Goal: Information Seeking & Learning: Learn about a topic

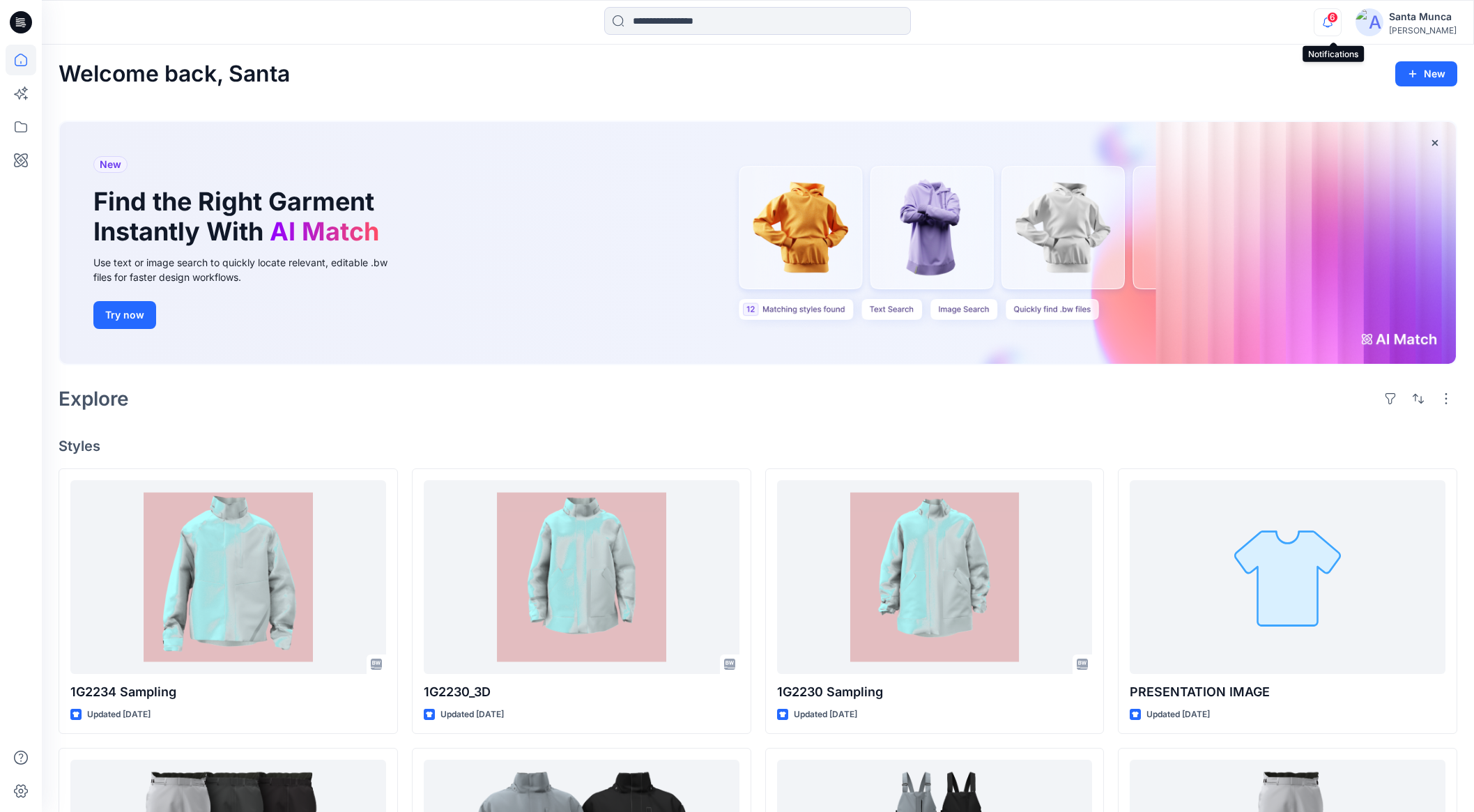
click at [1336, 25] on icon "button" at bounding box center [1327, 22] width 26 height 28
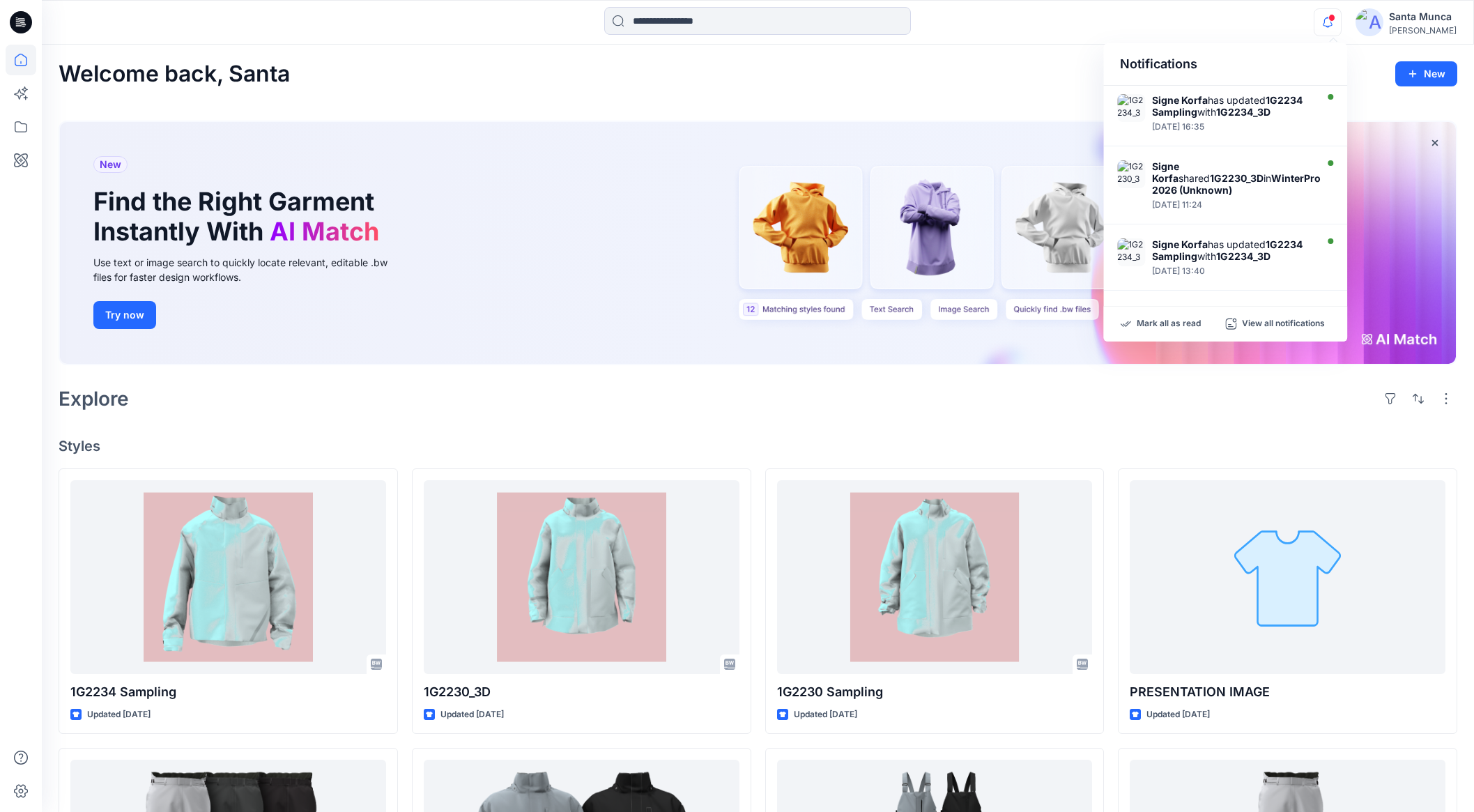
click at [1230, 44] on div "Notifications" at bounding box center [1225, 65] width 244 height 43
click at [1032, 66] on div "Welcome back, [GEOGRAPHIC_DATA]" at bounding box center [758, 74] width 1399 height 26
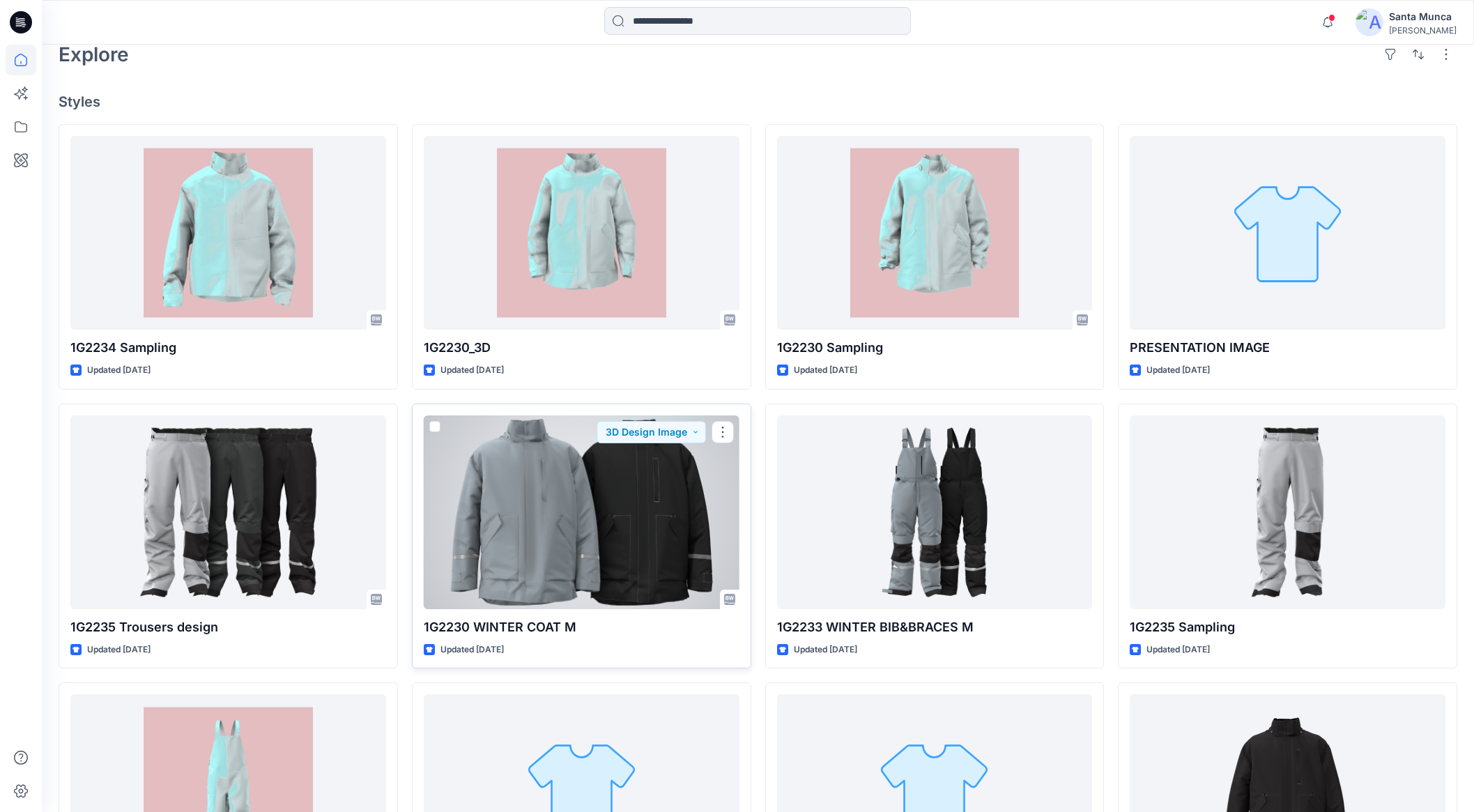
scroll to position [347, 0]
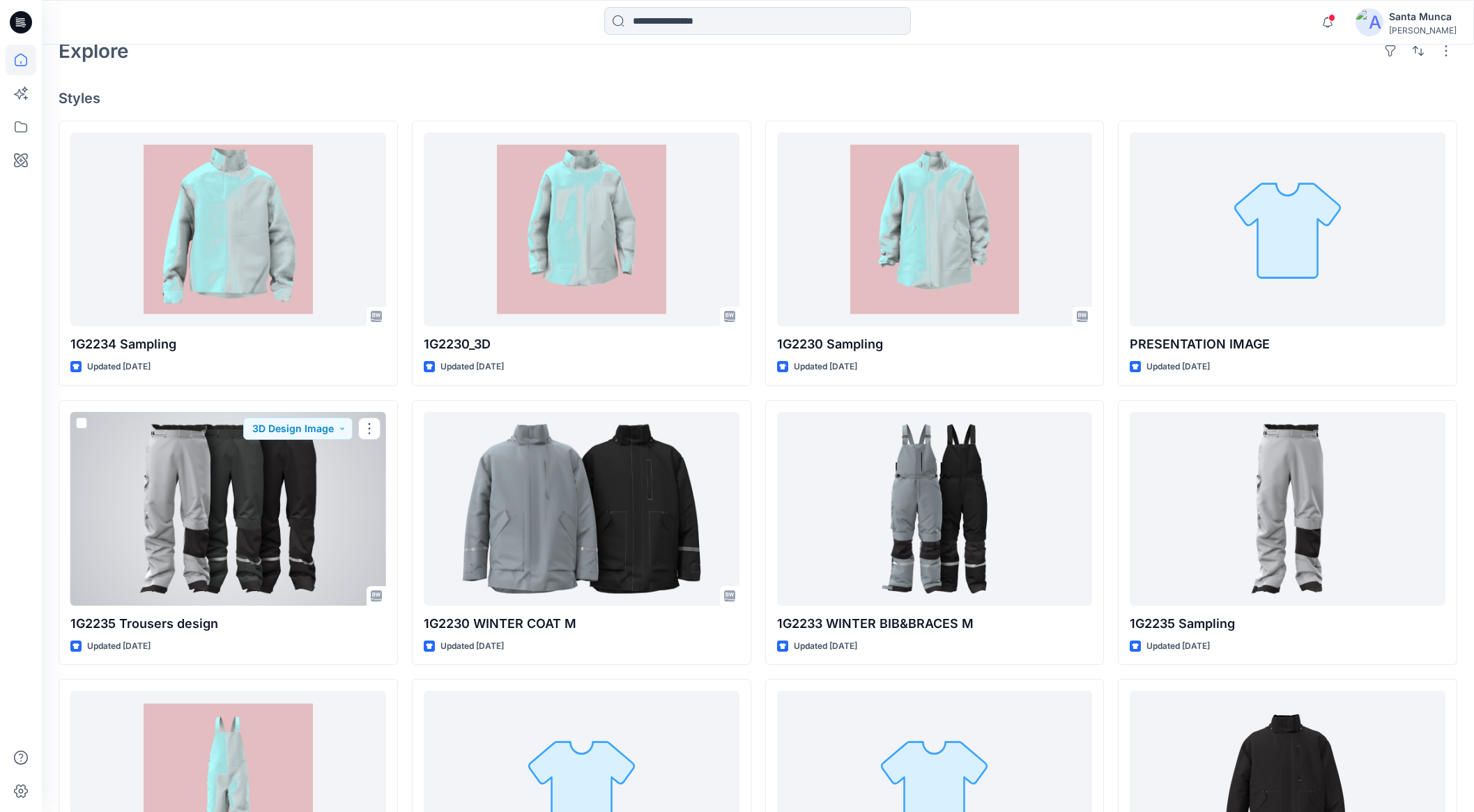
click at [256, 549] on div at bounding box center [228, 509] width 315 height 194
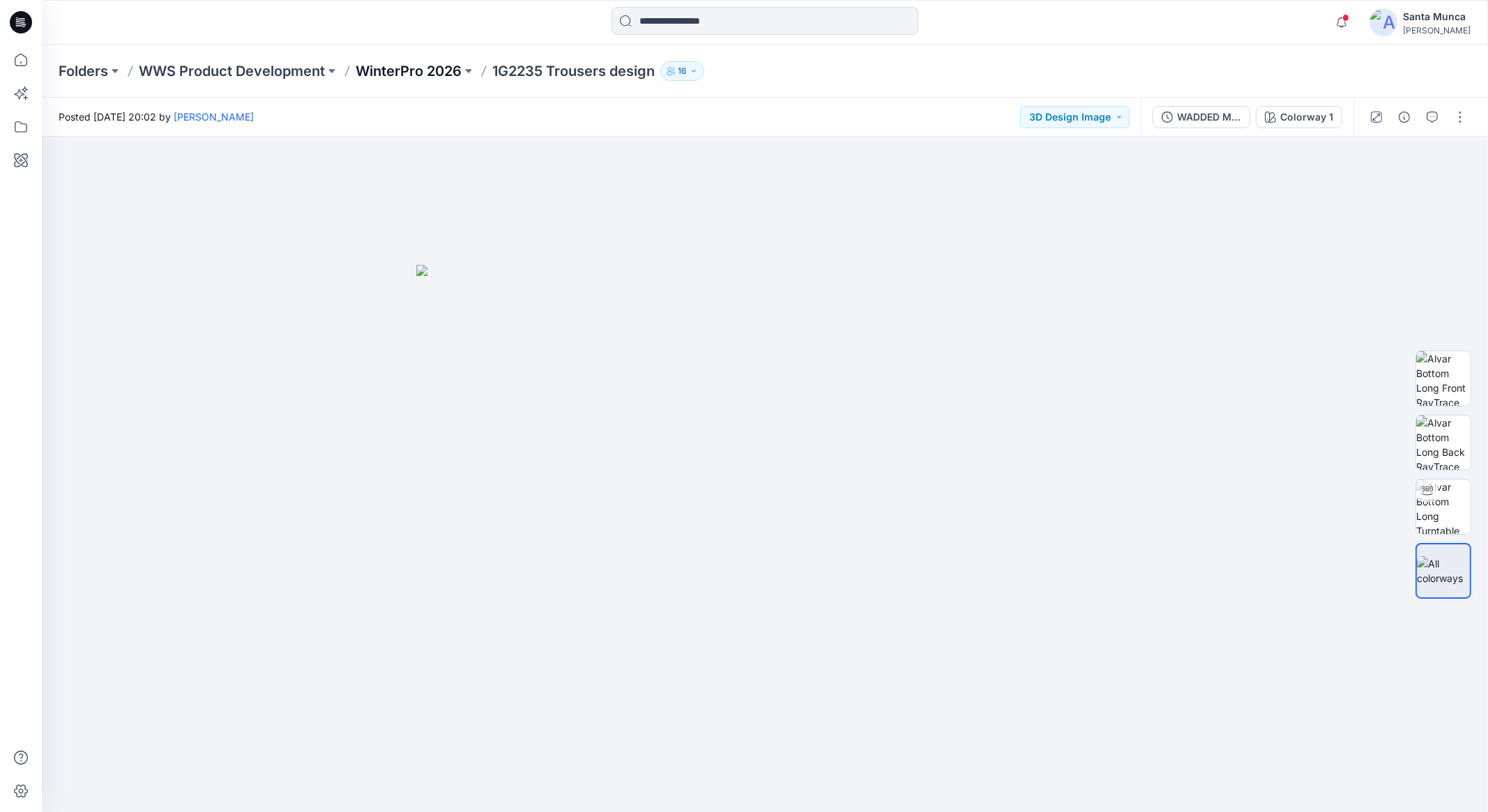
click at [408, 78] on p "WinterPro 2026" at bounding box center [408, 71] width 106 height 19
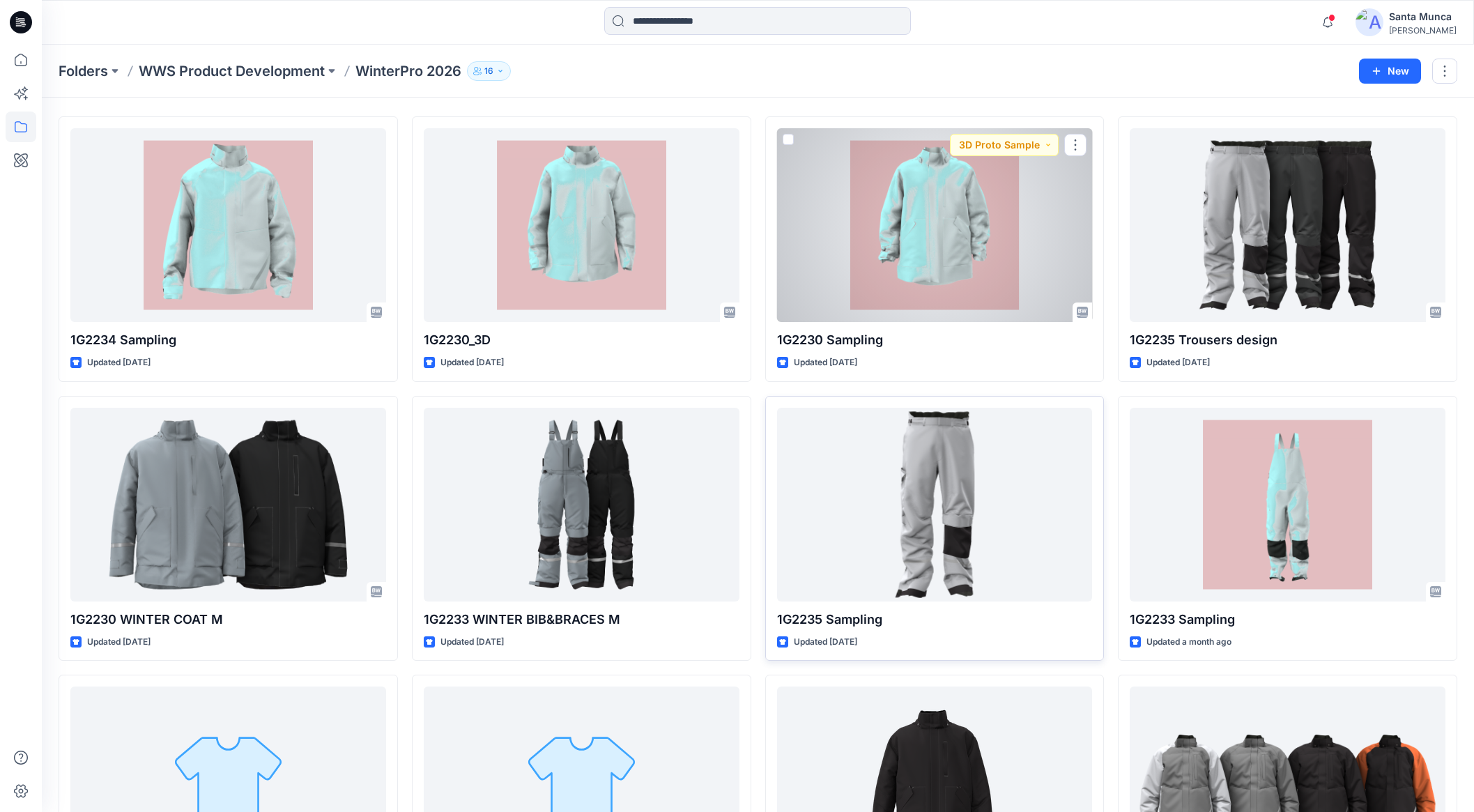
scroll to position [86, 0]
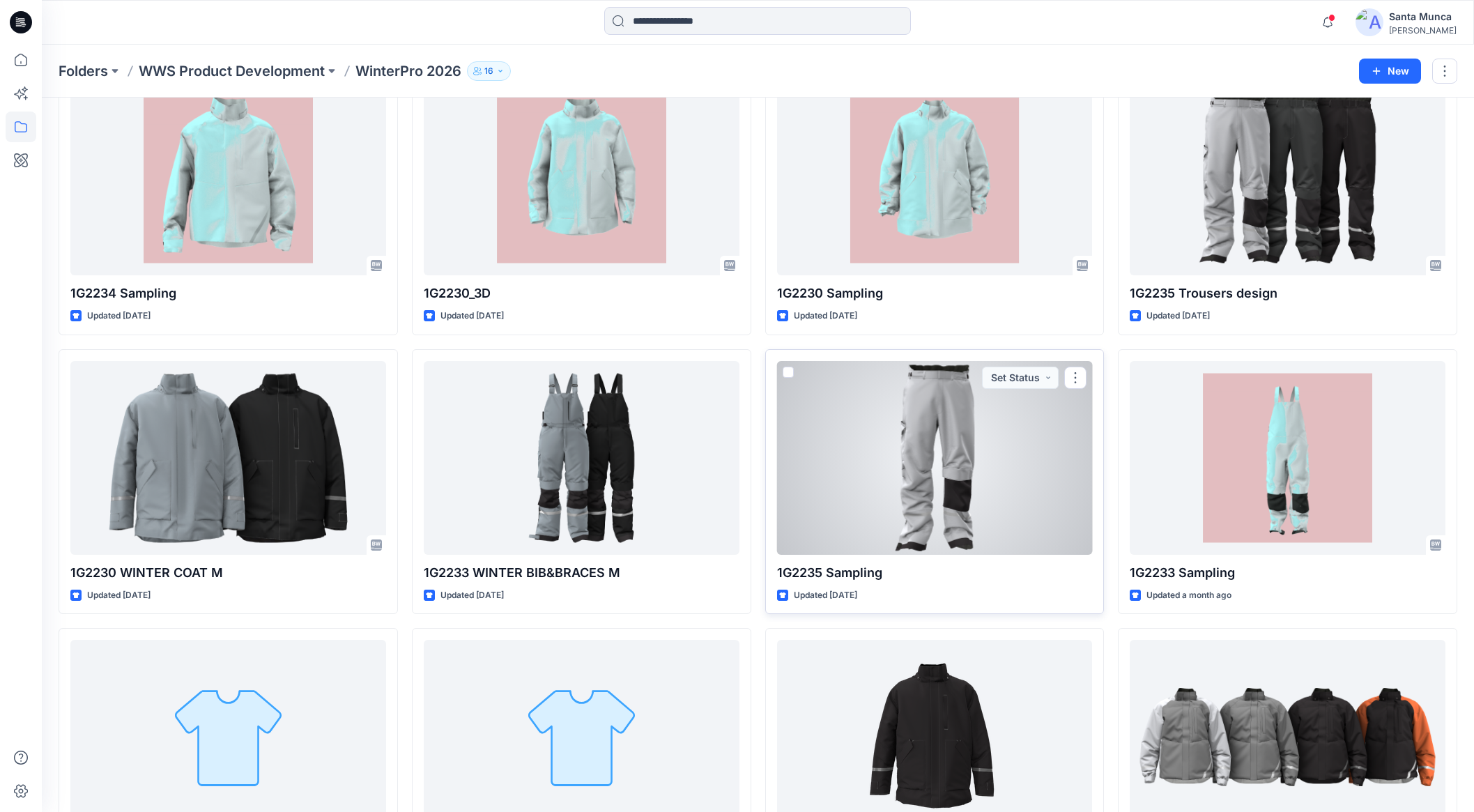
click at [868, 469] on div at bounding box center [934, 458] width 315 height 194
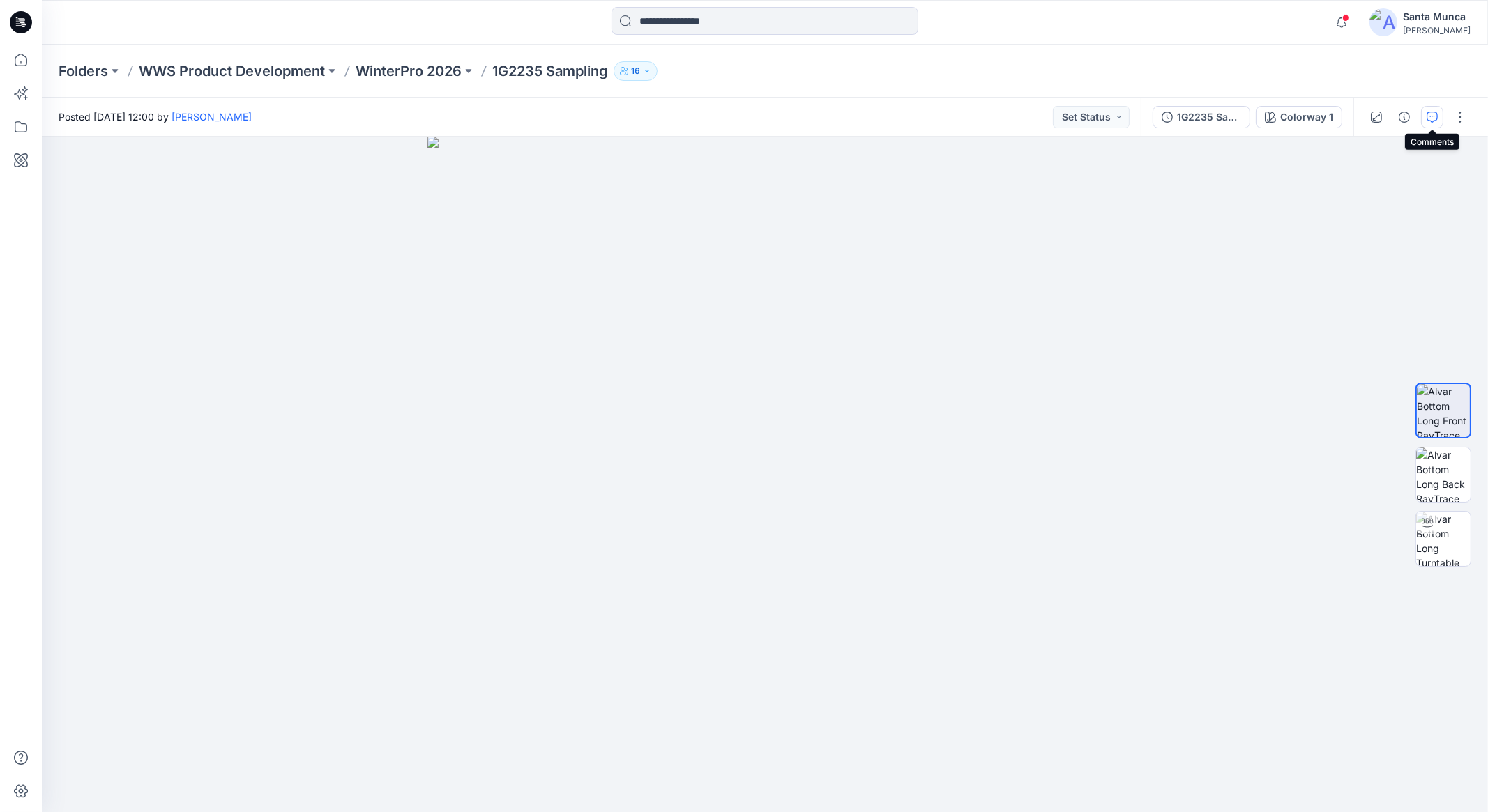
click at [1429, 122] on icon "button" at bounding box center [1432, 116] width 11 height 11
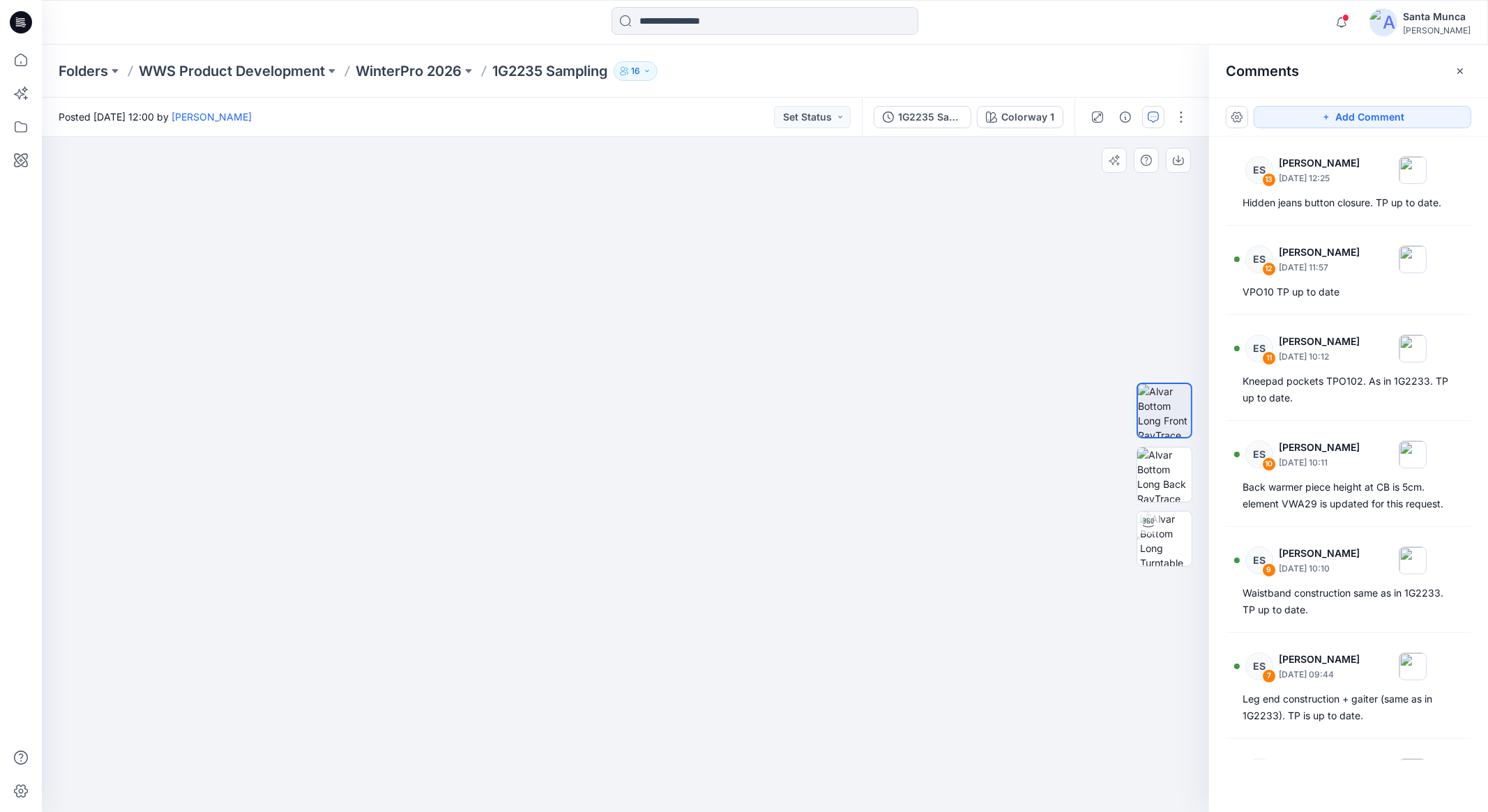
drag, startPoint x: 771, startPoint y: 305, endPoint x: 792, endPoint y: 506, distance: 202.1
drag, startPoint x: 902, startPoint y: 399, endPoint x: 819, endPoint y: 395, distance: 83.1
click at [819, 395] on img at bounding box center [625, 461] width 1151 height 702
drag, startPoint x: 819, startPoint y: 395, endPoint x: 732, endPoint y: 395, distance: 87.0
click at [732, 395] on img at bounding box center [625, 461] width 1151 height 702
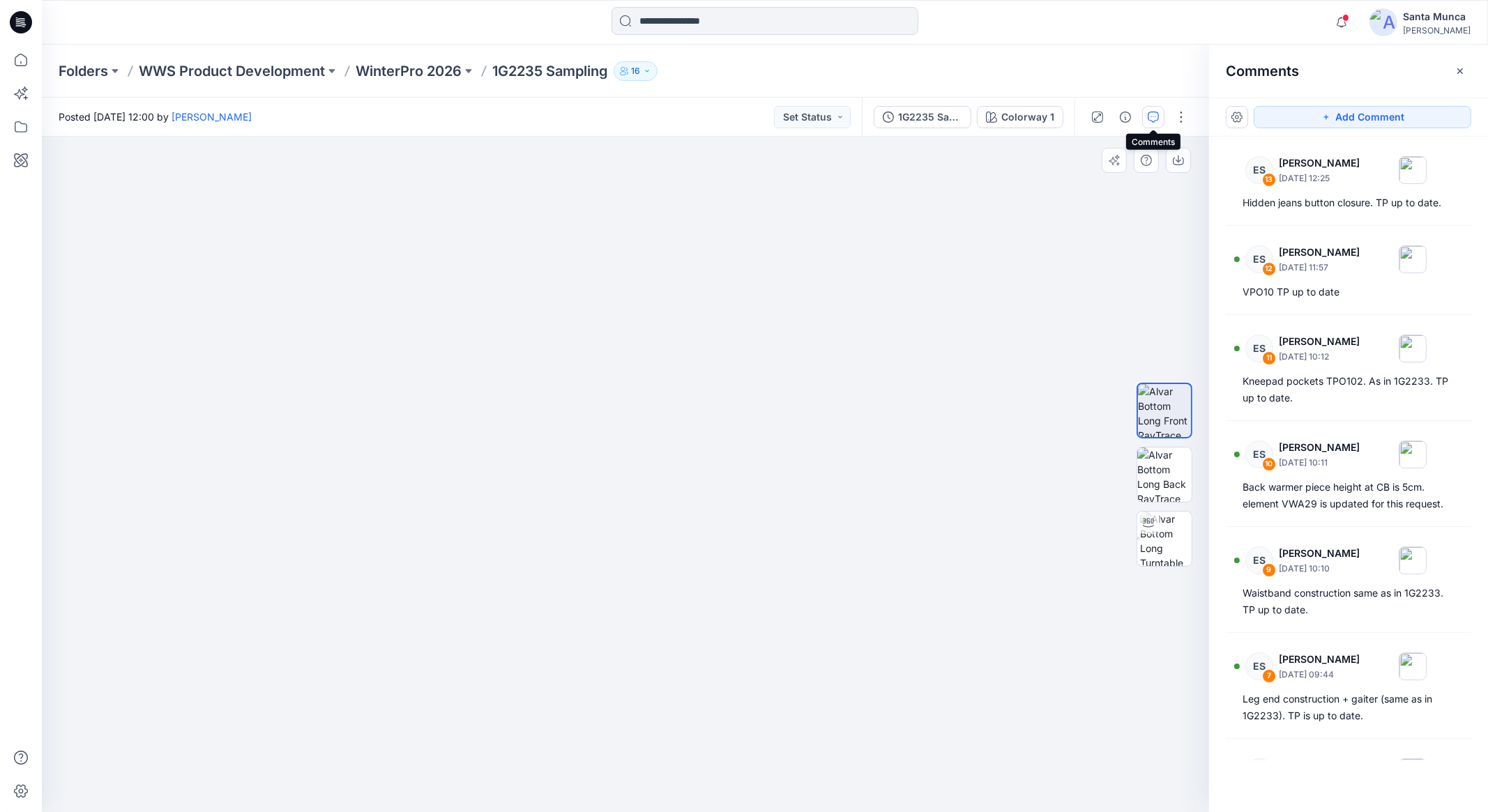
click at [1090, 328] on img at bounding box center [625, 461] width 1151 height 702
click at [1056, 336] on img at bounding box center [625, 461] width 1151 height 702
click at [371, 457] on img at bounding box center [625, 461] width 1151 height 702
click at [424, 448] on img at bounding box center [625, 461] width 1151 height 702
click at [1094, 231] on img at bounding box center [625, 461] width 1151 height 702
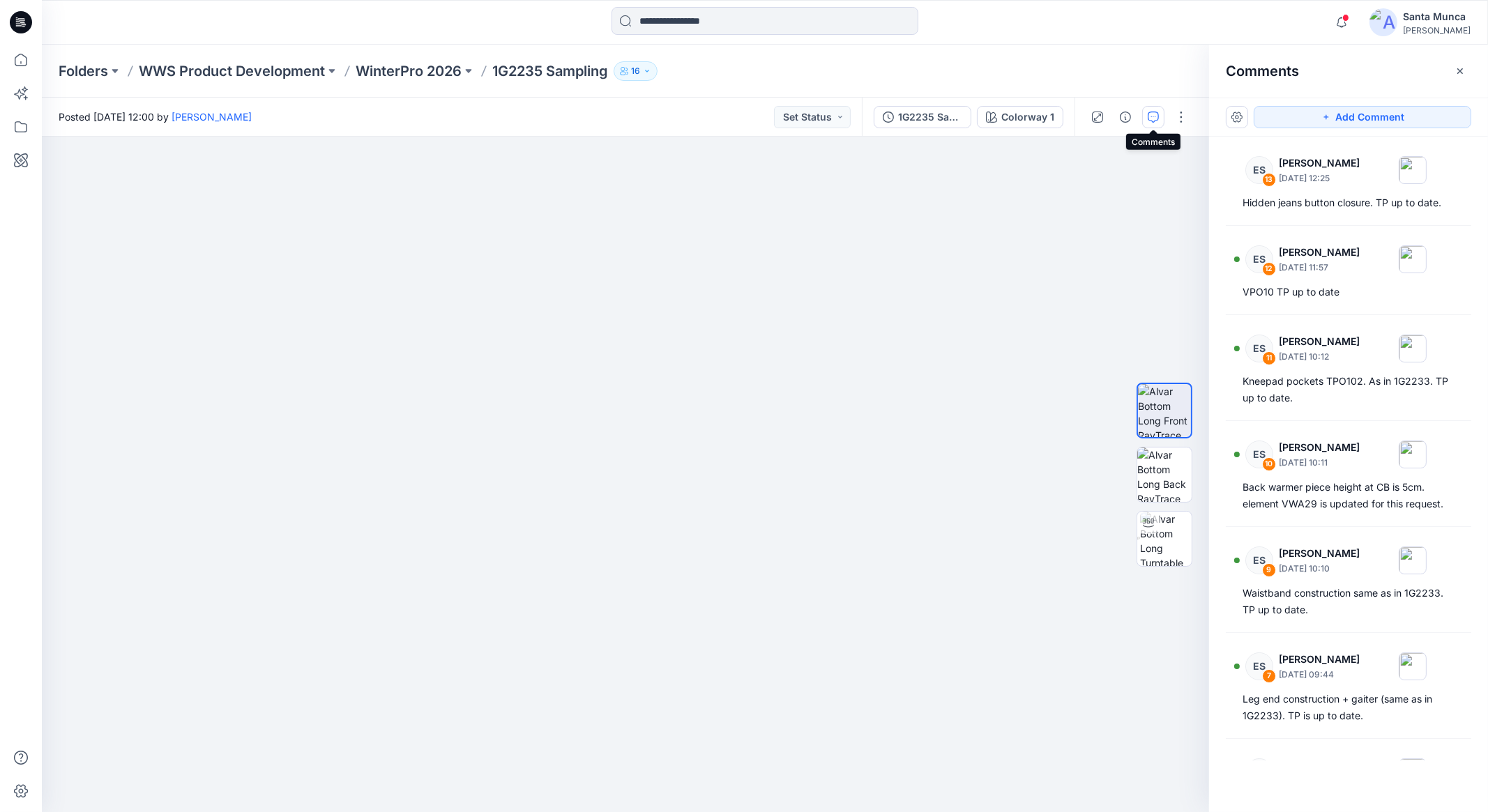
click at [562, 103] on div "Posted [DATE] 12:00 by [PERSON_NAME] Set Status" at bounding box center [451, 117] width 820 height 39
click at [1075, 766] on img at bounding box center [625, 461] width 1151 height 702
click at [1221, 778] on div "Add Comment ES 13 [PERSON_NAME] [DATE] 12:25 Hidden jeans button closure. TP up…" at bounding box center [1348, 455] width 279 height 714
click at [721, 154] on img at bounding box center [625, 461] width 1151 height 702
drag, startPoint x: 874, startPoint y: 328, endPoint x: 1042, endPoint y: 350, distance: 169.4
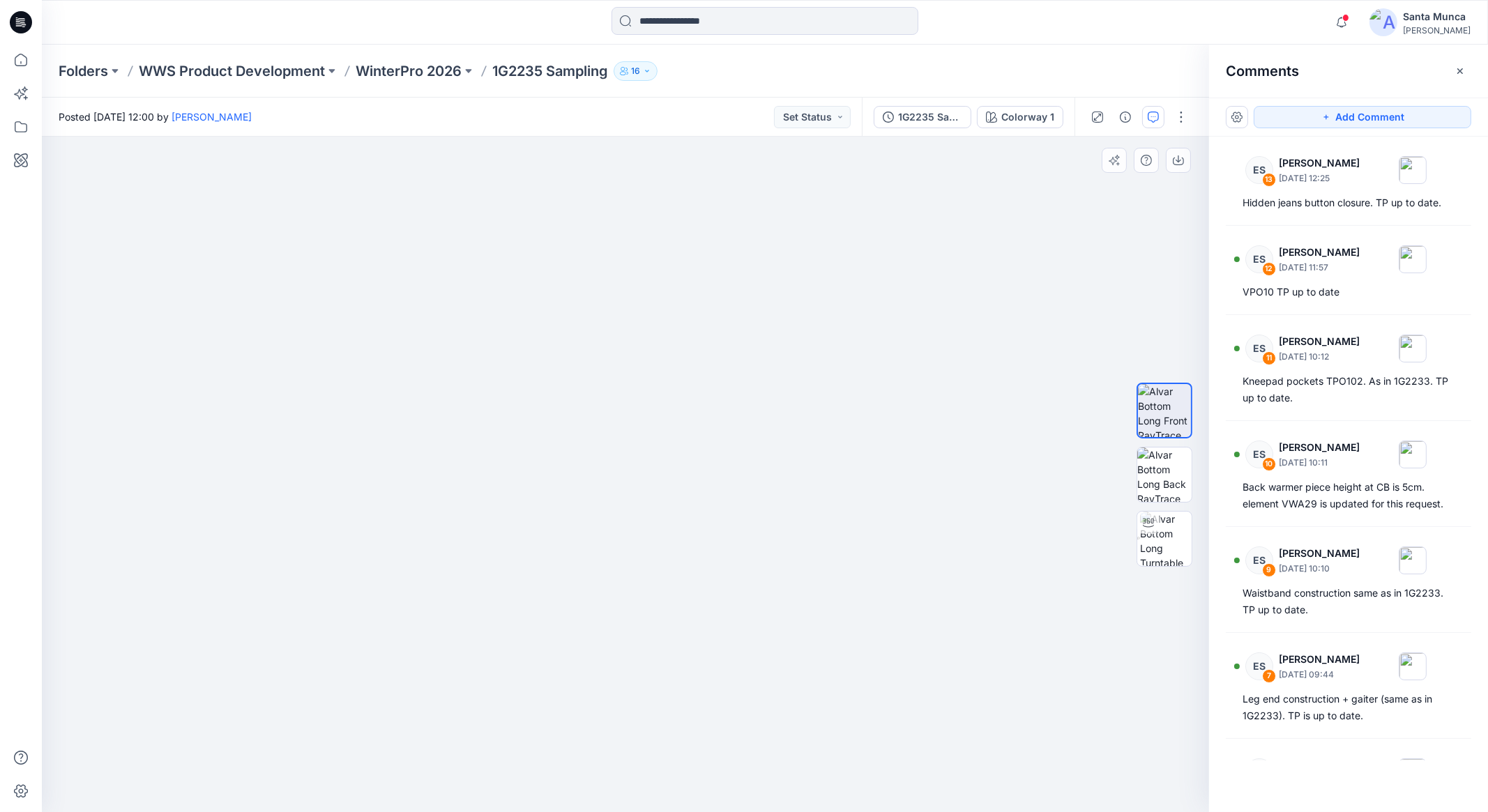
click at [1042, 350] on img at bounding box center [735, 466] width 1647 height 692
click at [1150, 546] on img at bounding box center [1165, 538] width 51 height 54
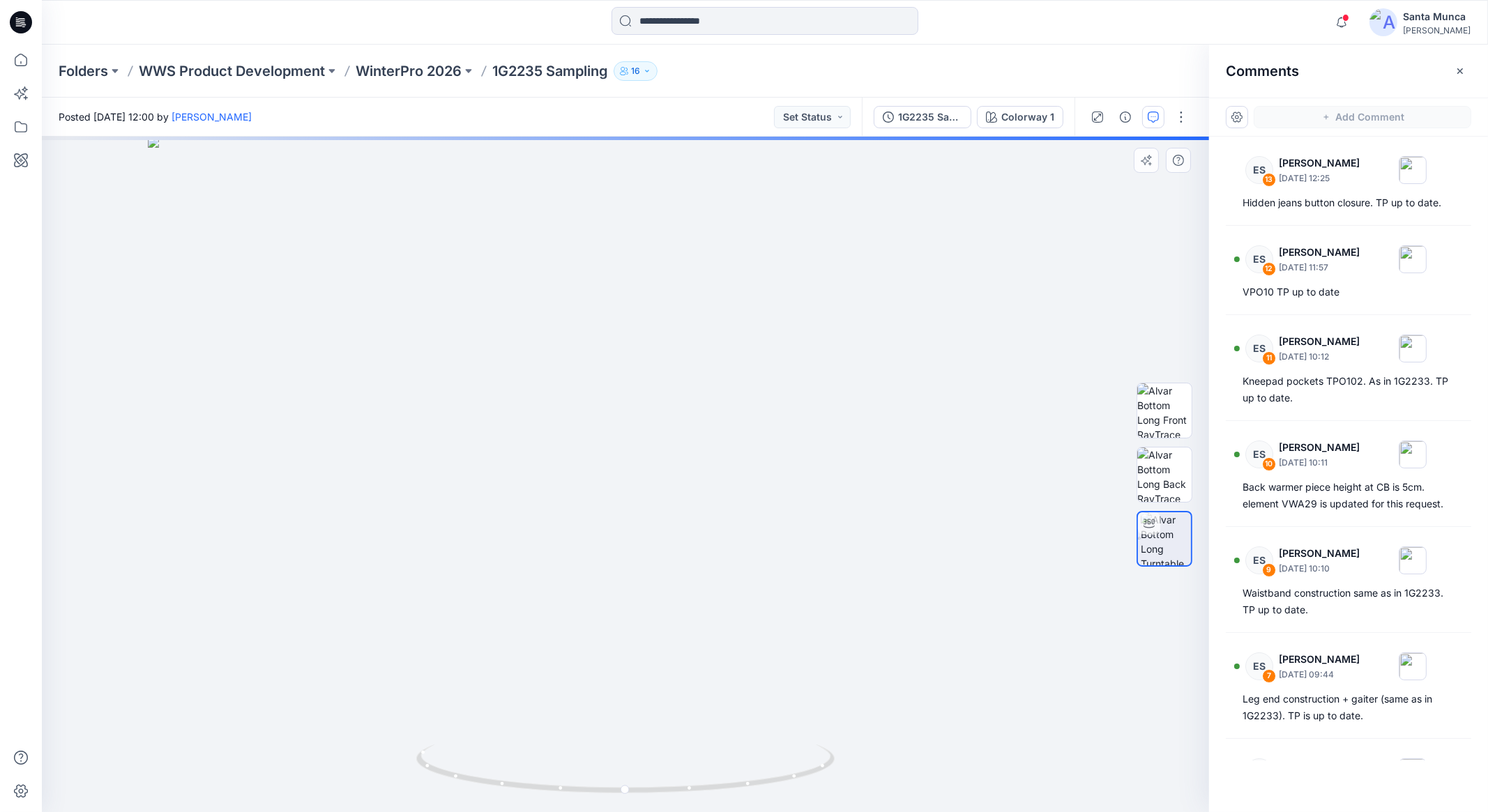
drag, startPoint x: 697, startPoint y: 299, endPoint x: 764, endPoint y: 513, distance: 224.2
drag, startPoint x: 776, startPoint y: 437, endPoint x: 677, endPoint y: 441, distance: 99.1
click at [677, 441] on img at bounding box center [624, 472] width 954 height 679
drag, startPoint x: 756, startPoint y: 783, endPoint x: 658, endPoint y: 799, distance: 99.3
click at [658, 799] on div at bounding box center [625, 777] width 418 height 70
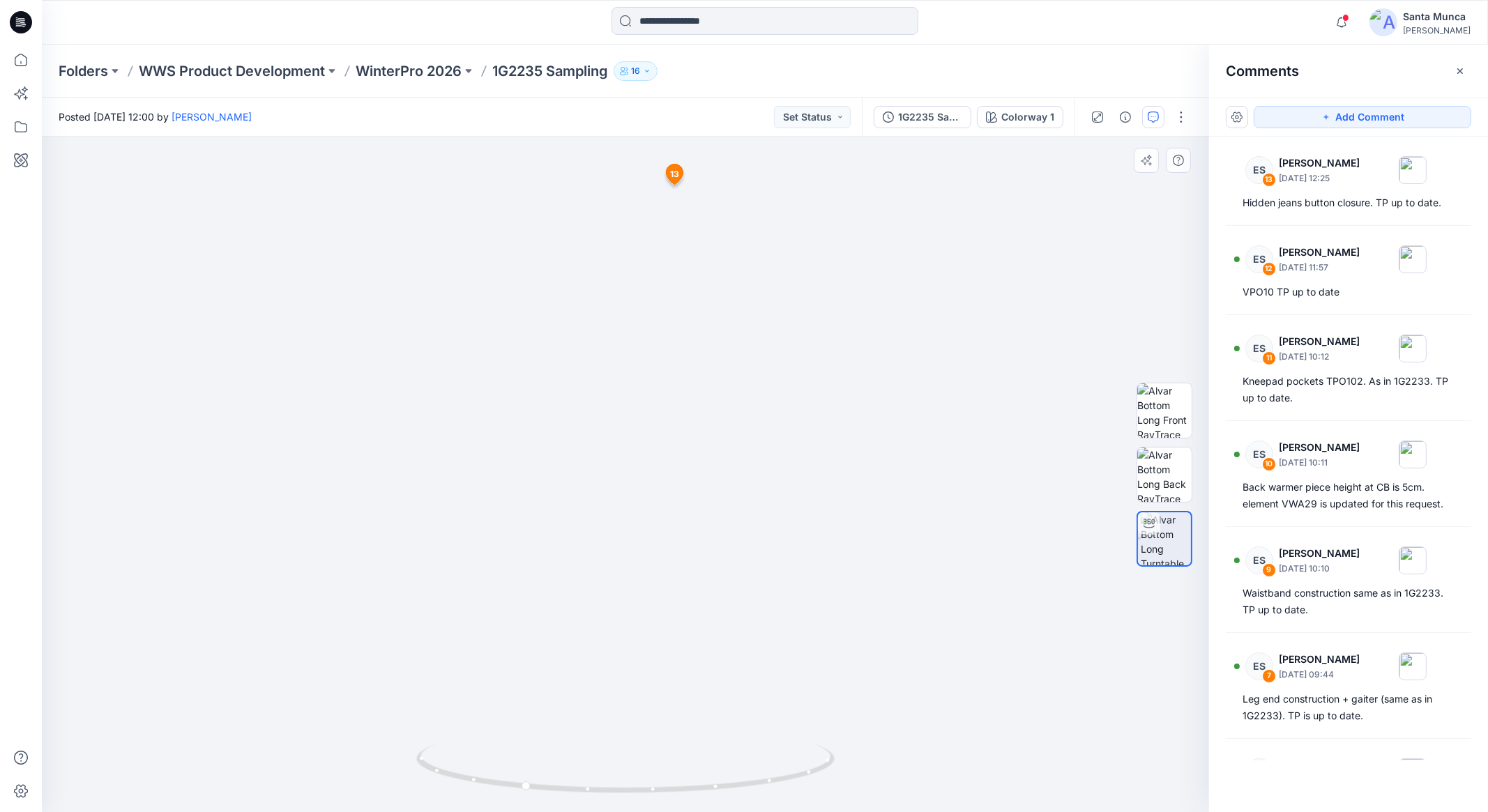
drag, startPoint x: 608, startPoint y: 403, endPoint x: 582, endPoint y: 318, distance: 88.9
click at [582, 318] on img at bounding box center [650, 429] width 1360 height 766
drag, startPoint x: 670, startPoint y: 788, endPoint x: 596, endPoint y: 702, distance: 113.5
click at [588, 768] on icon at bounding box center [627, 770] width 422 height 52
drag, startPoint x: 645, startPoint y: 627, endPoint x: 647, endPoint y: 653, distance: 26.1
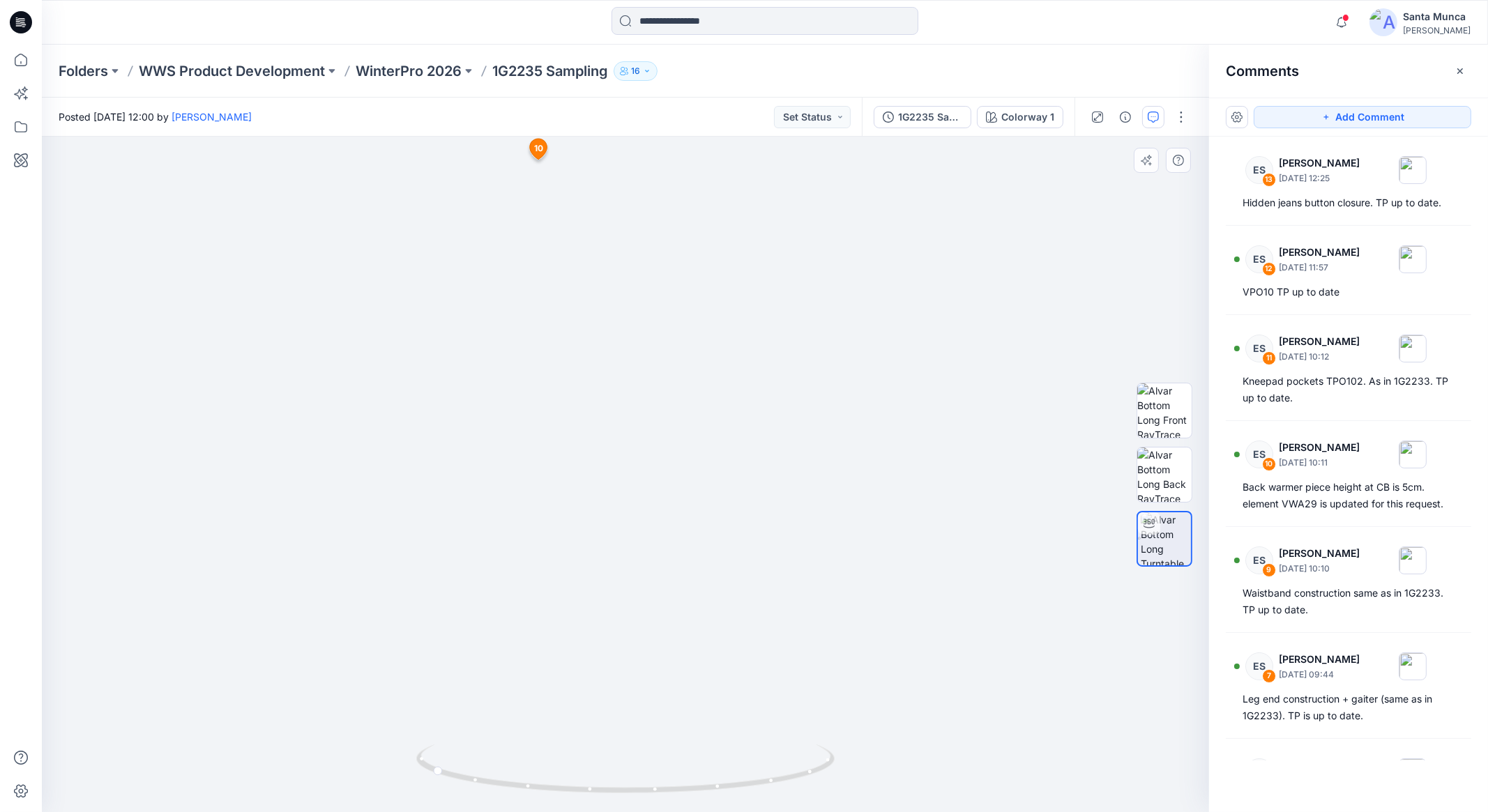
drag, startPoint x: 798, startPoint y: 620, endPoint x: 777, endPoint y: 589, distance: 37.4
click at [777, 589] on img at bounding box center [610, 455] width 1360 height 714
drag, startPoint x: 756, startPoint y: 788, endPoint x: 694, endPoint y: 771, distance: 64.3
click at [707, 793] on icon at bounding box center [627, 770] width 422 height 52
drag, startPoint x: 618, startPoint y: 581, endPoint x: 645, endPoint y: 642, distance: 66.7
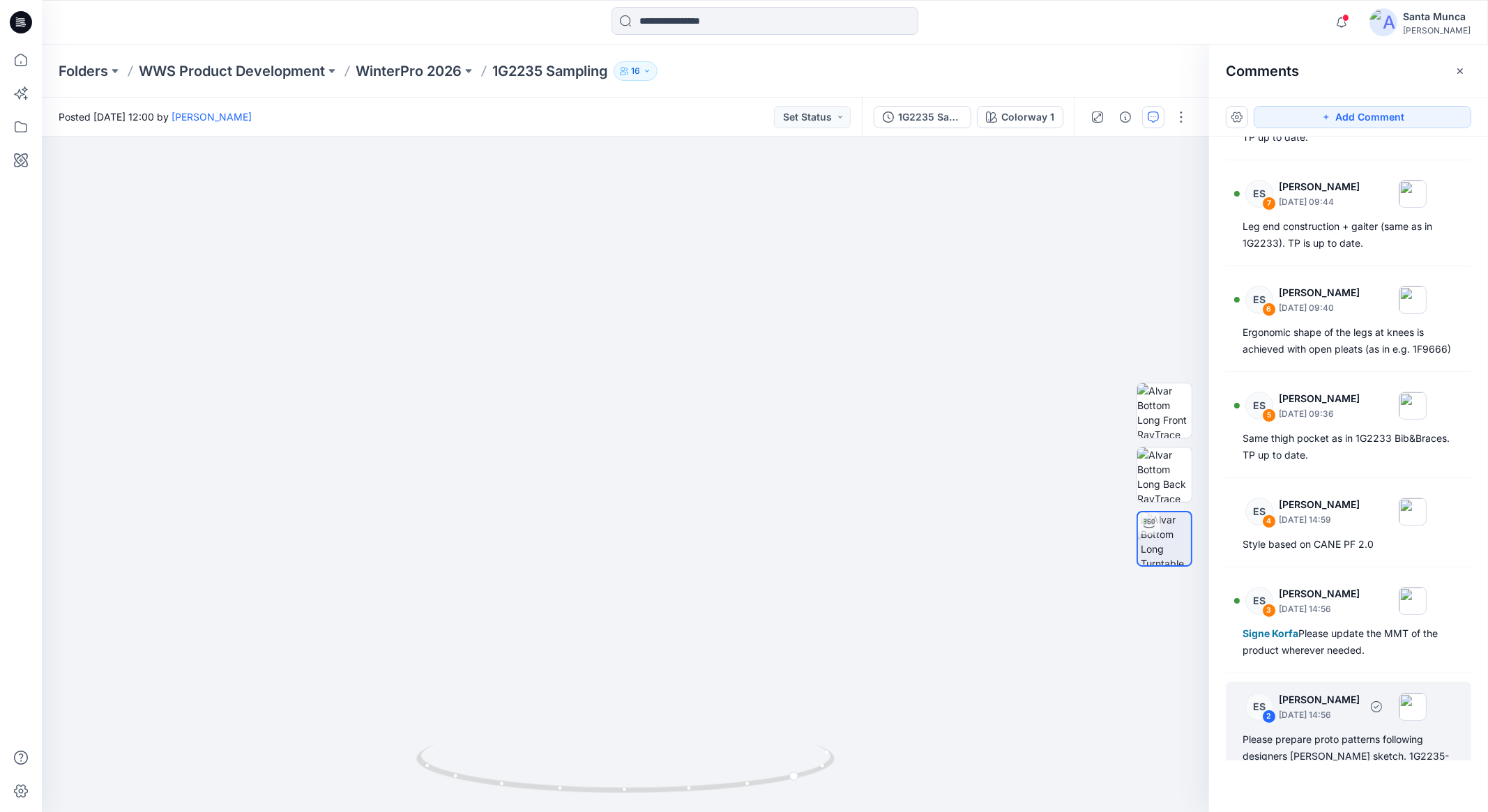
scroll to position [471, 0]
drag, startPoint x: 911, startPoint y: 653, endPoint x: 872, endPoint y: 369, distance: 286.7
drag, startPoint x: 949, startPoint y: 634, endPoint x: 981, endPoint y: 664, distance: 43.9
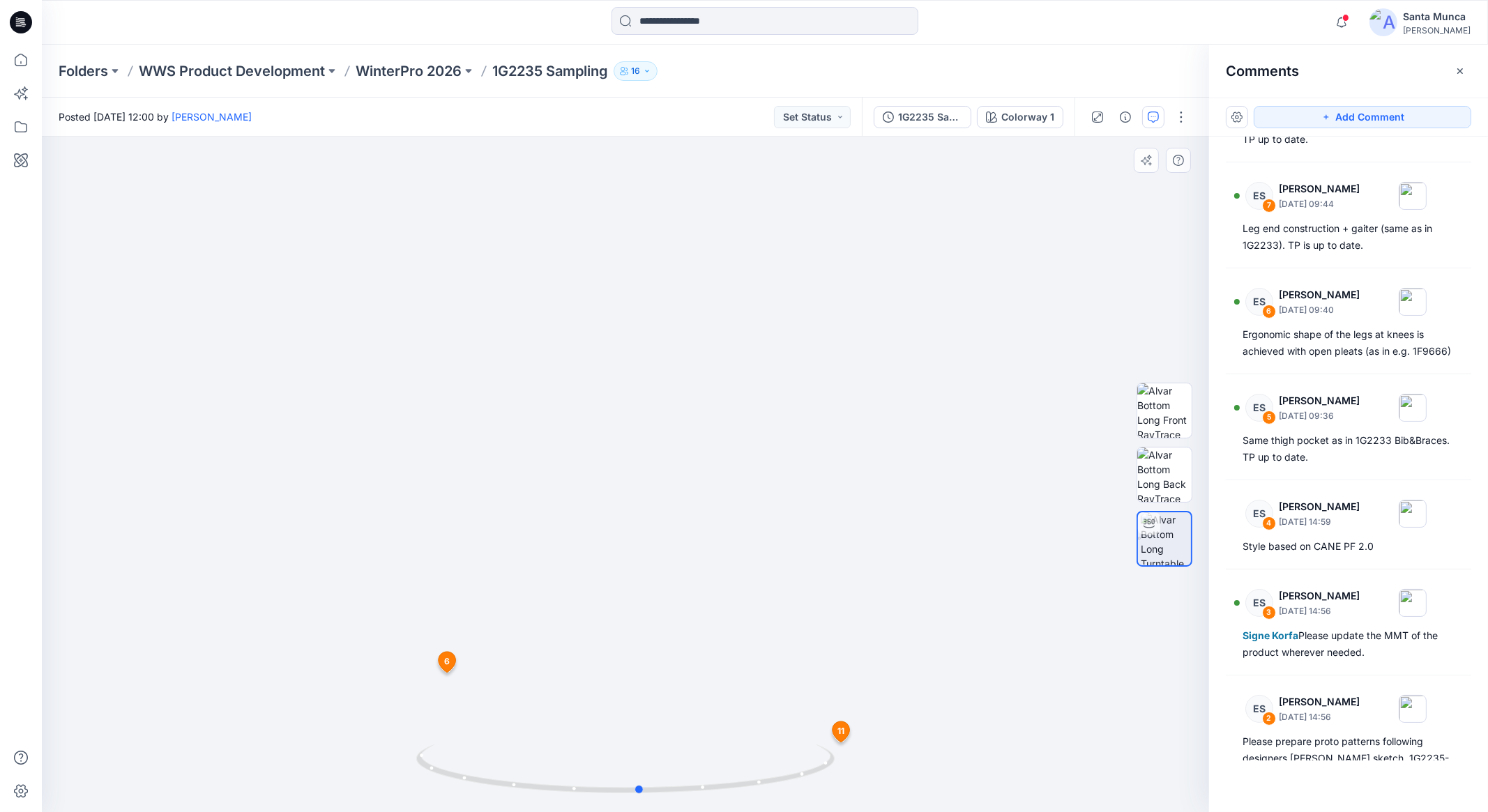
drag, startPoint x: 824, startPoint y: 773, endPoint x: 664, endPoint y: 800, distance: 162.3
click at [664, 800] on div at bounding box center [625, 777] width 418 height 70
drag, startPoint x: 691, startPoint y: 543, endPoint x: 704, endPoint y: 589, distance: 47.8
drag, startPoint x: 791, startPoint y: 783, endPoint x: 568, endPoint y: 818, distance: 225.7
click at [568, 811] on html "Notifications Signe Korfa has updated 1G2234 Sampling with 1G2234_3D [DATE] 16:…" at bounding box center [744, 406] width 1488 height 812
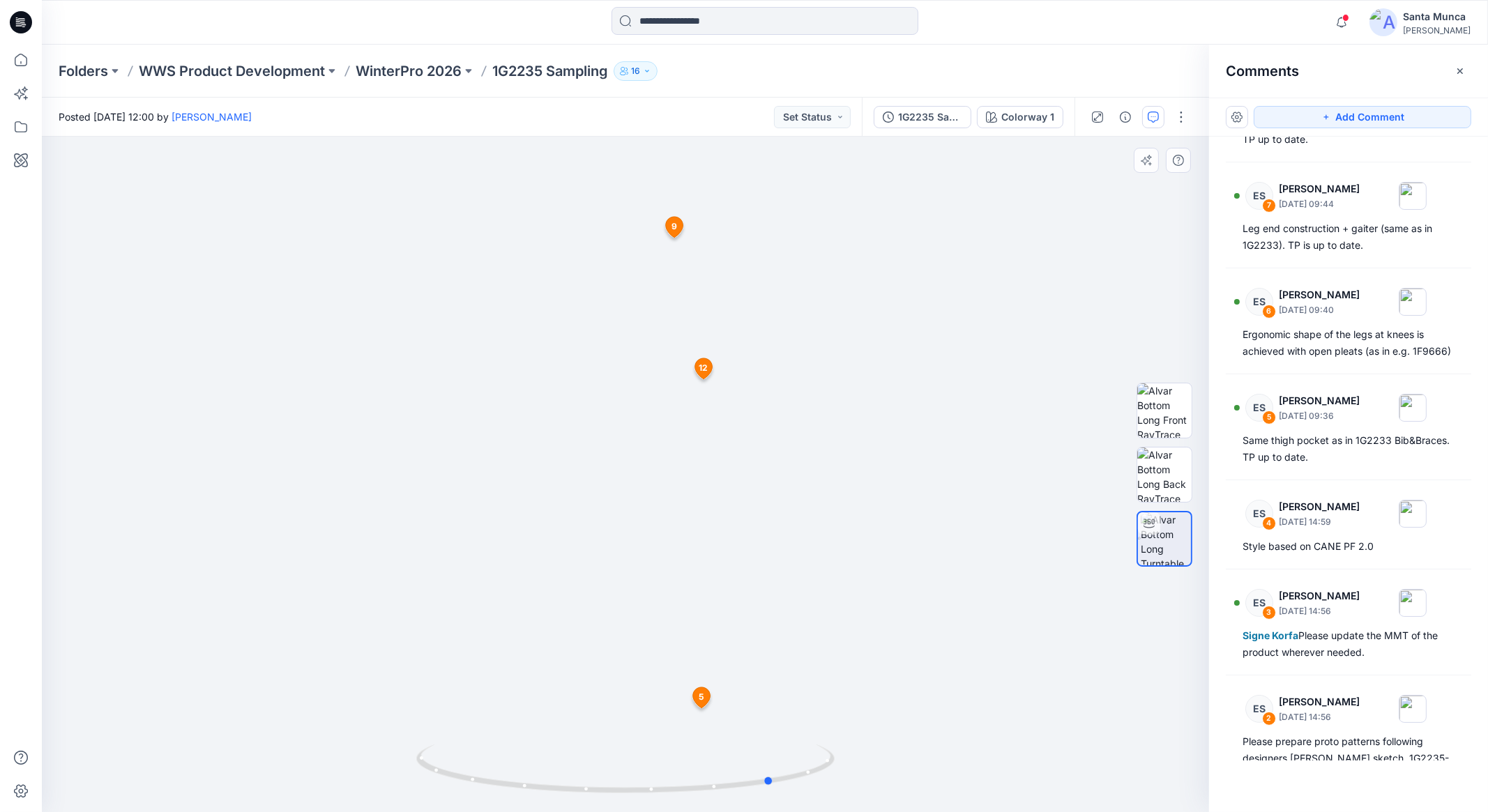
drag, startPoint x: 743, startPoint y: 788, endPoint x: 687, endPoint y: 797, distance: 56.7
click at [687, 797] on div at bounding box center [625, 777] width 418 height 70
drag, startPoint x: 769, startPoint y: 764, endPoint x: 760, endPoint y: 702, distance: 62.6
drag, startPoint x: 683, startPoint y: 770, endPoint x: 660, endPoint y: 769, distance: 23.0
click at [660, 769] on icon at bounding box center [627, 770] width 422 height 52
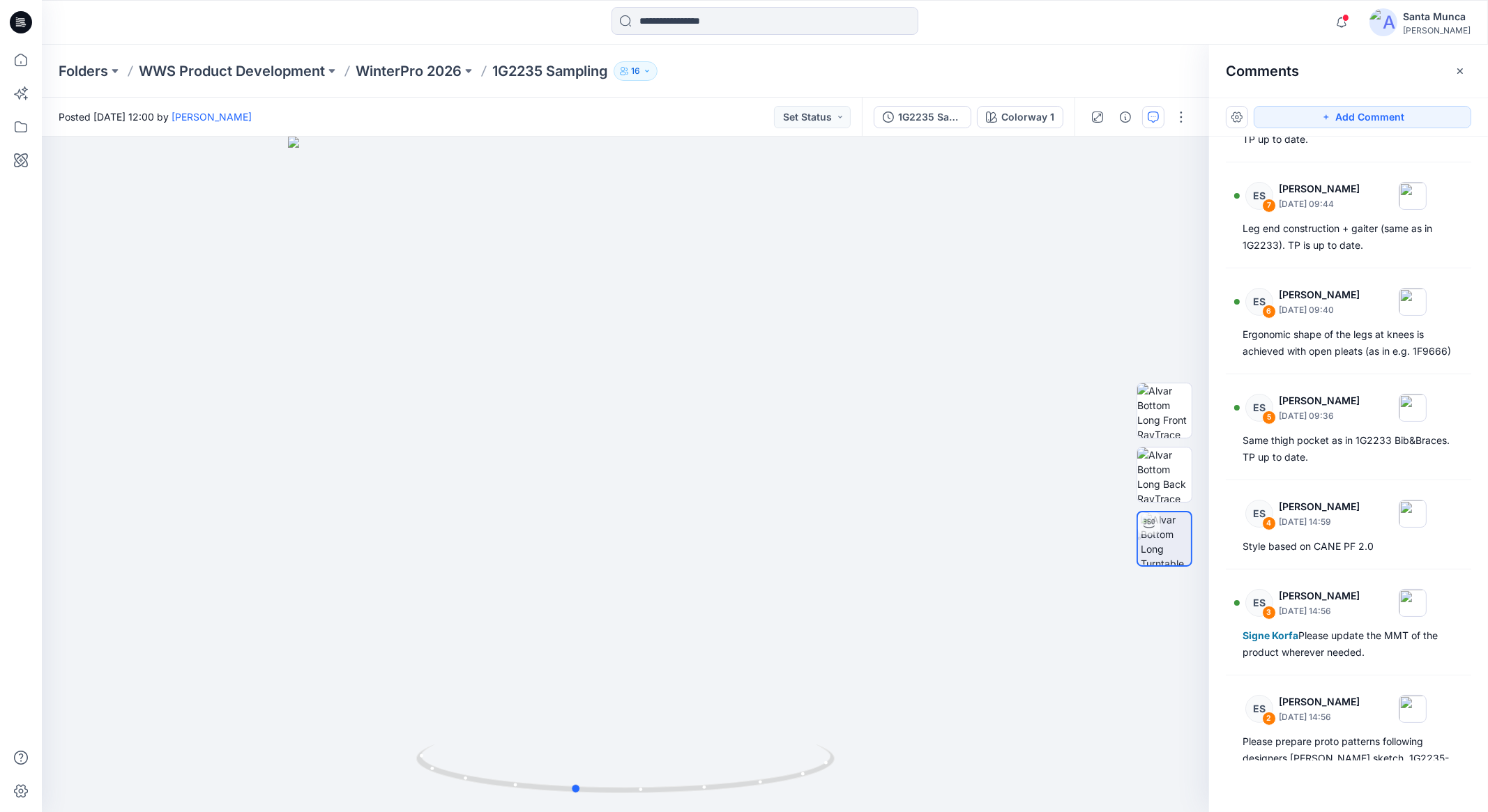
drag, startPoint x: 771, startPoint y: 785, endPoint x: 595, endPoint y: 818, distance: 179.1
click at [595, 811] on html "Notifications Signe Korfa has updated 1G2234 Sampling with 1G2234_3D [DATE] 16:…" at bounding box center [744, 406] width 1488 height 812
drag, startPoint x: 652, startPoint y: 674, endPoint x: 623, endPoint y: 382, distance: 293.4
drag, startPoint x: 807, startPoint y: 781, endPoint x: 751, endPoint y: 776, distance: 56.2
click at [775, 803] on div at bounding box center [625, 777] width 418 height 70
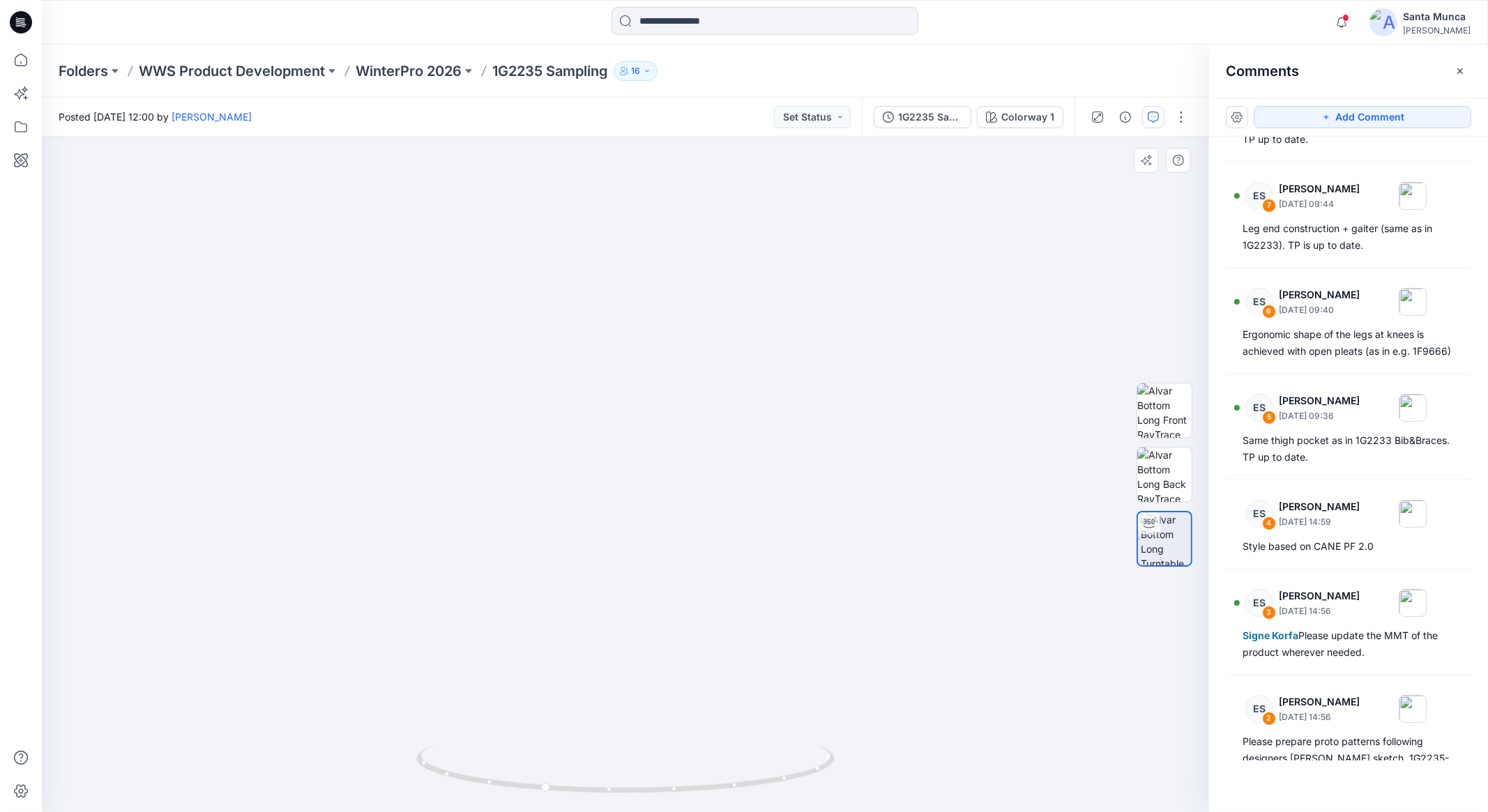
drag, startPoint x: 690, startPoint y: 674, endPoint x: 624, endPoint y: 510, distance: 176.8
drag, startPoint x: 779, startPoint y: 774, endPoint x: 705, endPoint y: 766, distance: 74.4
click at [705, 803] on div at bounding box center [625, 777] width 418 height 70
drag, startPoint x: 613, startPoint y: 276, endPoint x: 669, endPoint y: 633, distance: 361.4
drag, startPoint x: 712, startPoint y: 177, endPoint x: 678, endPoint y: 391, distance: 216.7
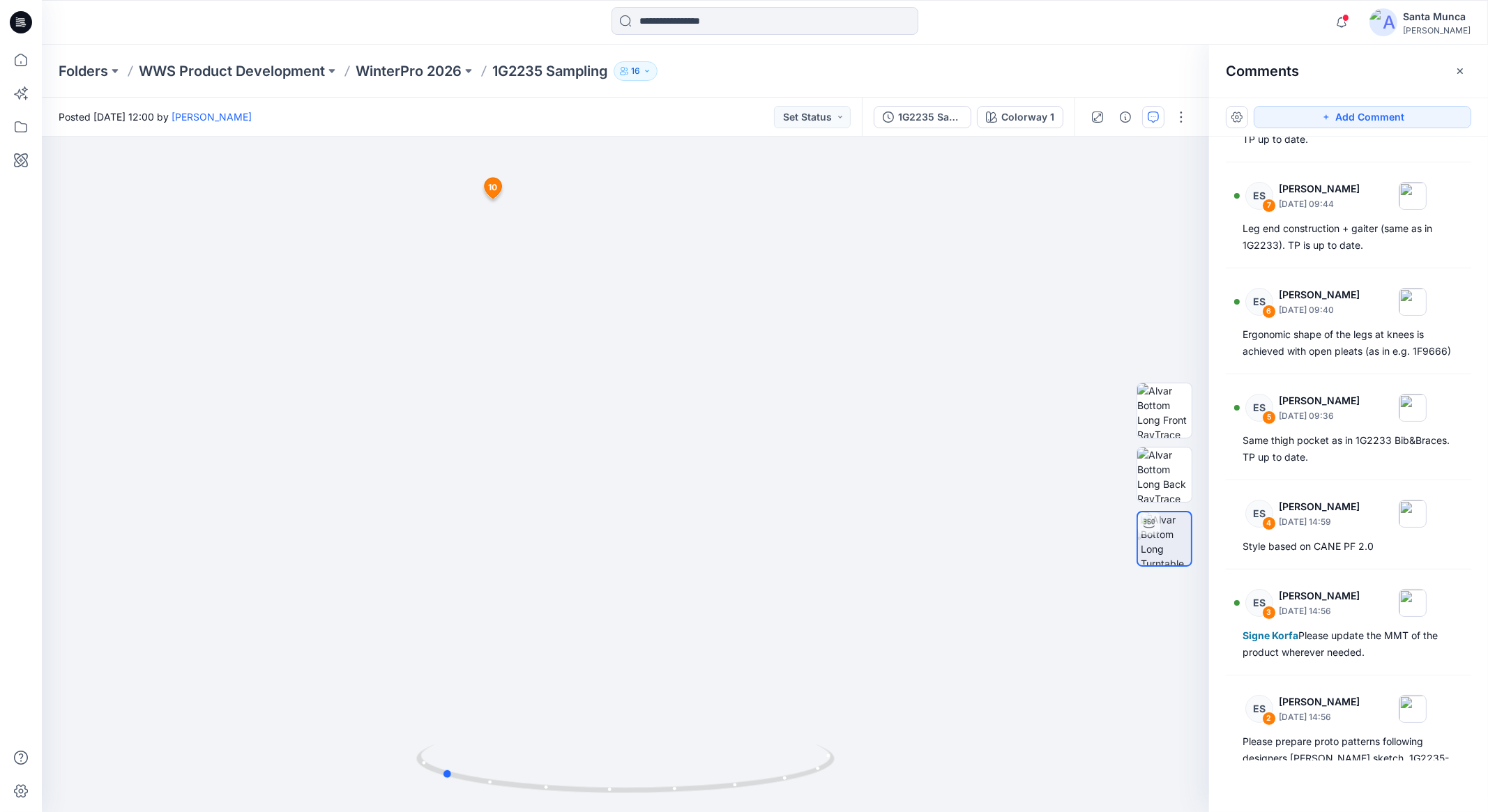
drag, startPoint x: 759, startPoint y: 785, endPoint x: 731, endPoint y: 830, distance: 53.0
click at [731, 811] on html "Notifications Signe Korfa has updated 1G2234 Sampling with 1G2234_3D [DATE] 16:…" at bounding box center [744, 406] width 1488 height 812
drag, startPoint x: 605, startPoint y: 350, endPoint x: 628, endPoint y: 406, distance: 60.5
drag, startPoint x: 569, startPoint y: 350, endPoint x: 585, endPoint y: 501, distance: 151.8
